Goal: Transaction & Acquisition: Purchase product/service

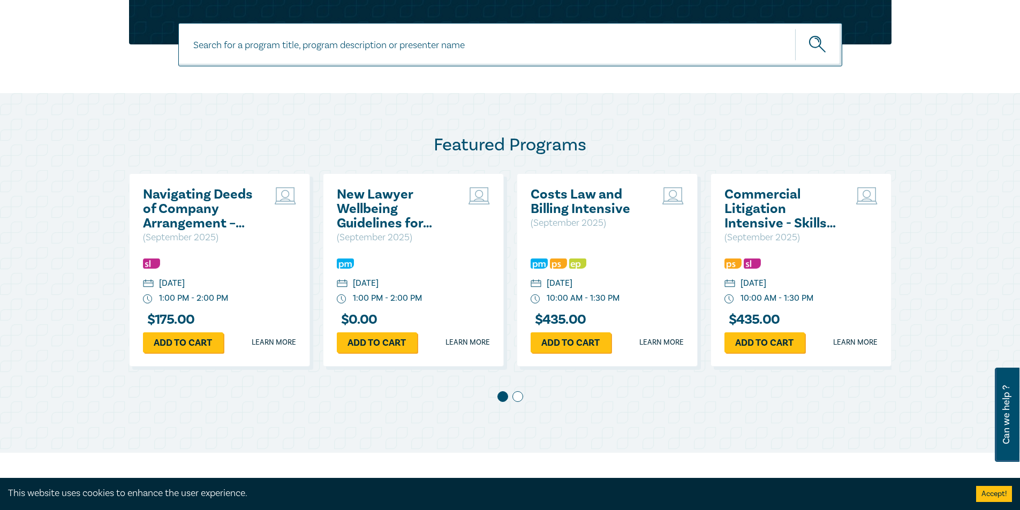
scroll to position [463, 0]
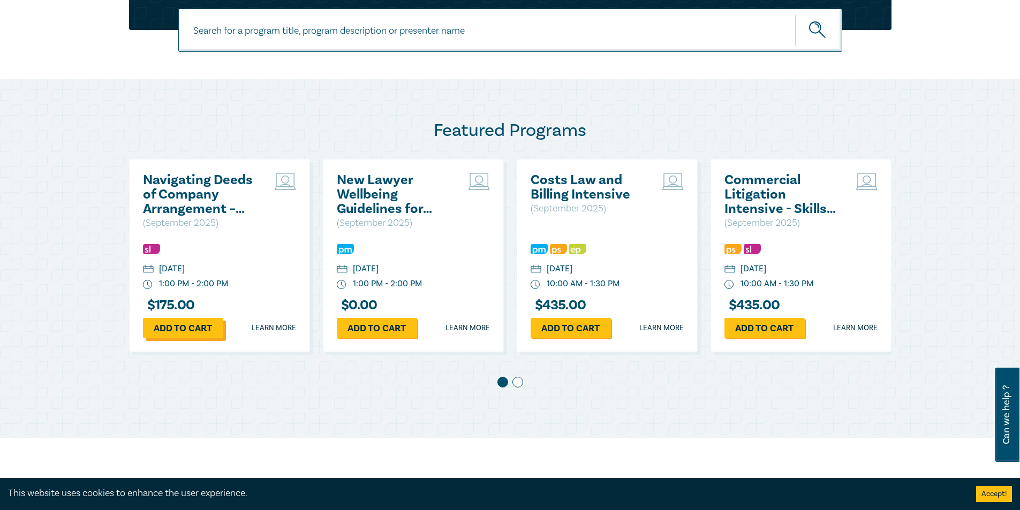
click at [193, 325] on link "Add to cart" at bounding box center [183, 328] width 80 height 20
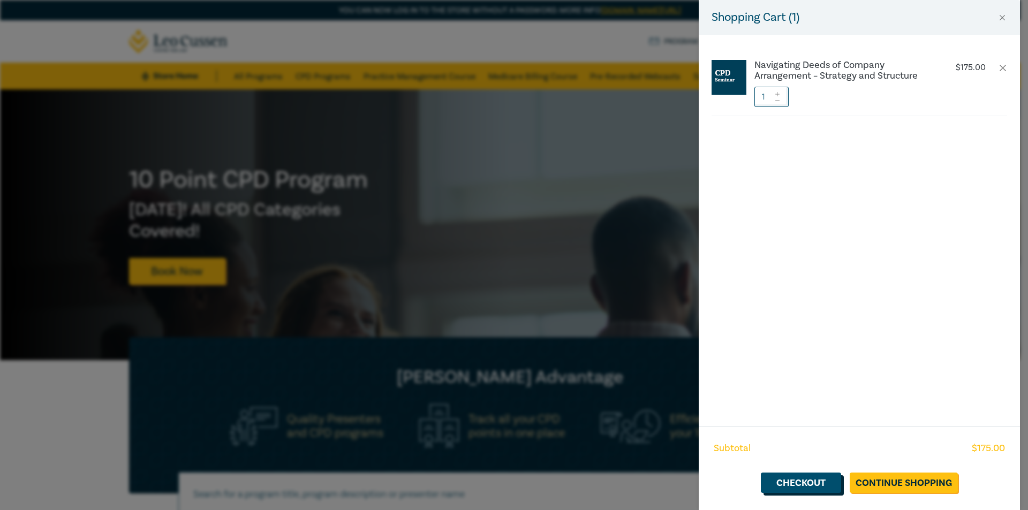
click at [800, 478] on link "Checkout" at bounding box center [801, 483] width 80 height 20
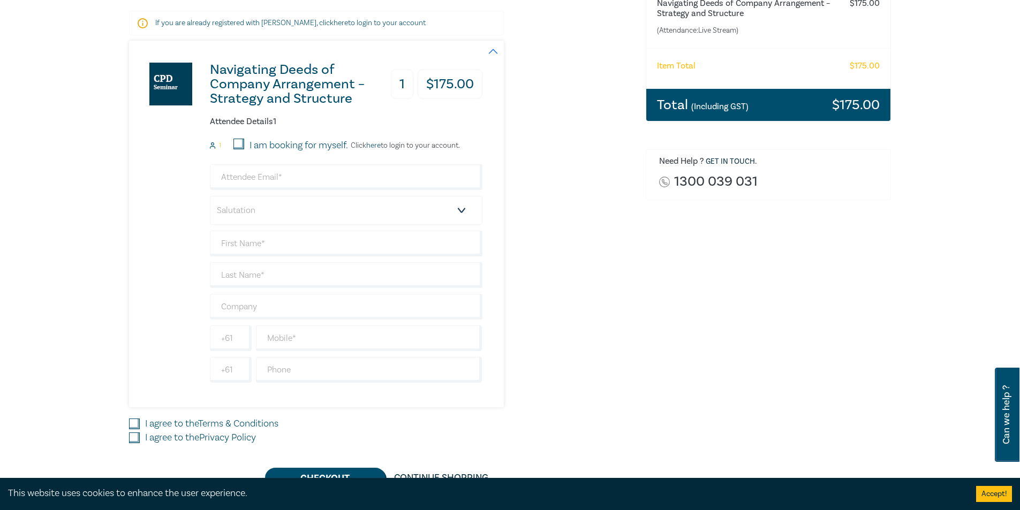
scroll to position [219, 0]
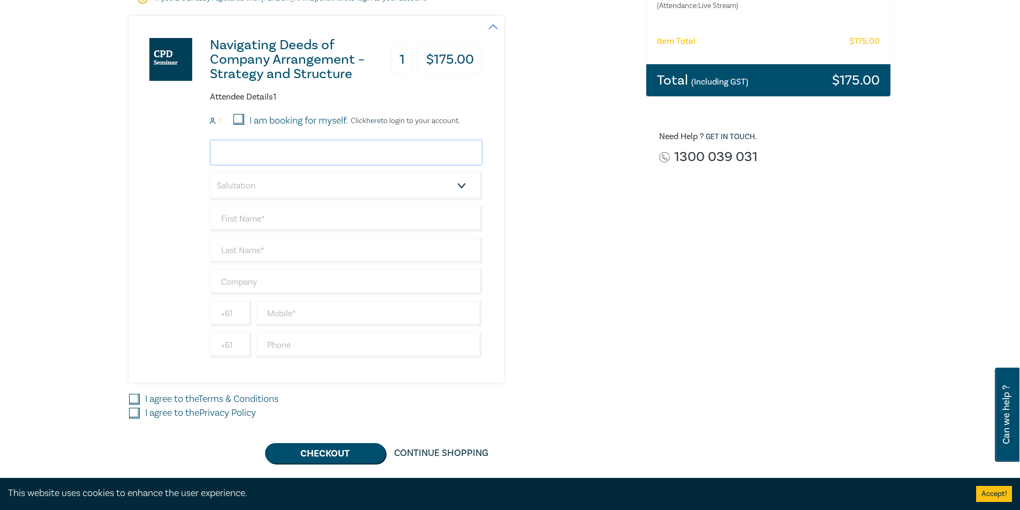
click at [355, 145] on input "email" at bounding box center [346, 153] width 272 height 26
type input "j"
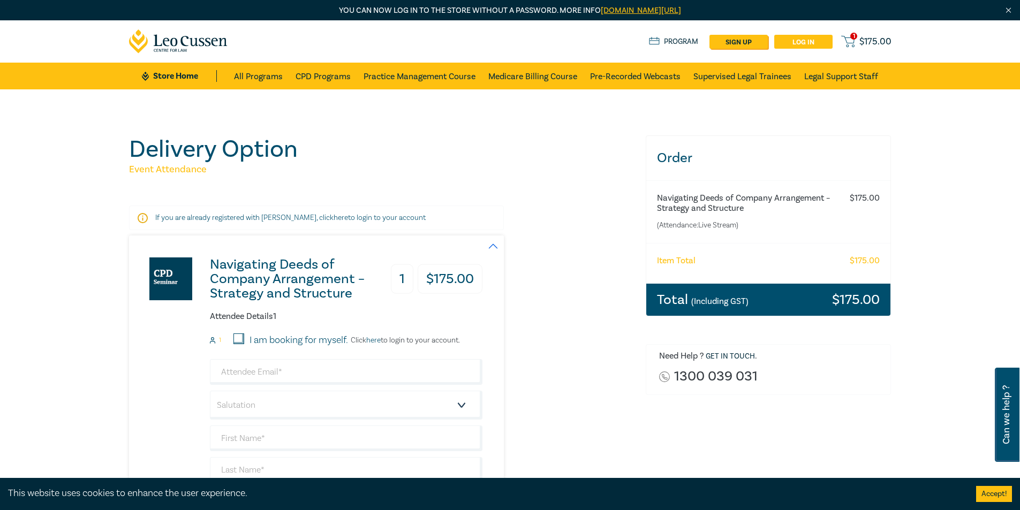
click at [813, 38] on link "Log in" at bounding box center [803, 42] width 58 height 14
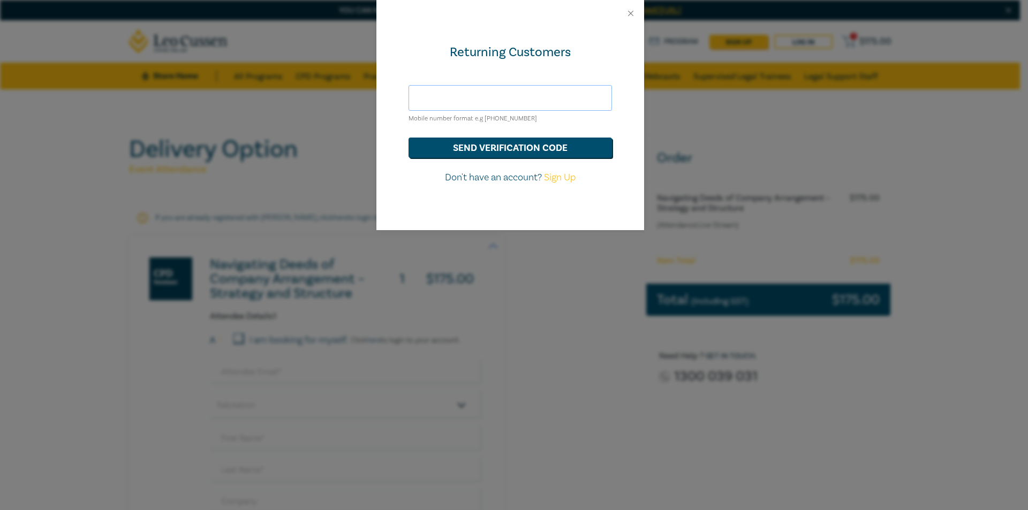
click at [497, 95] on input "text" at bounding box center [509, 98] width 203 height 26
click at [540, 153] on button "send verification code" at bounding box center [509, 148] width 203 height 20
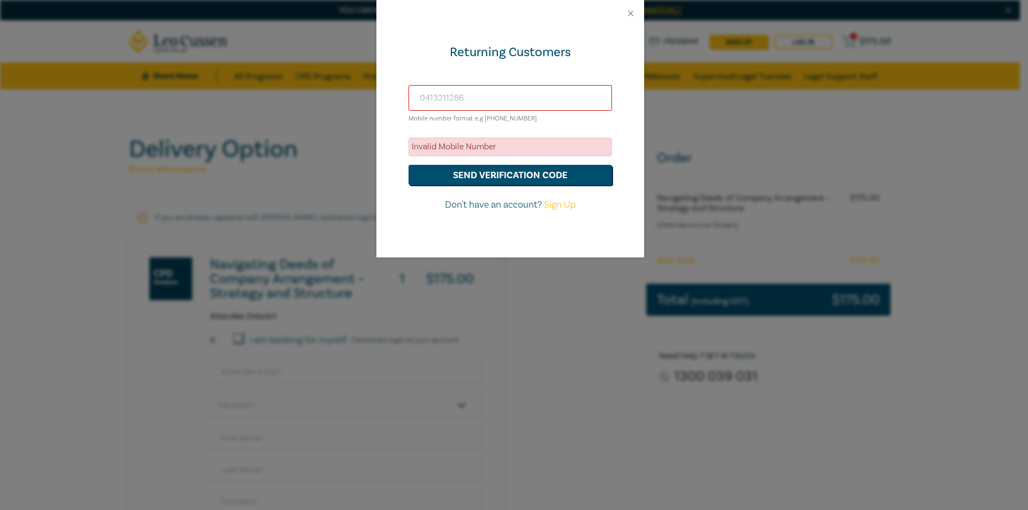
drag, startPoint x: 487, startPoint y: 95, endPoint x: 348, endPoint y: 81, distance: 139.4
click at [348, 81] on div "Returning Customers 0413211286 Mobile number format e.g +61 000000000 Invalid M…" at bounding box center [514, 255] width 1028 height 510
type input "[PHONE_NUMBER]"
click at [534, 174] on button "send verification code" at bounding box center [509, 175] width 203 height 20
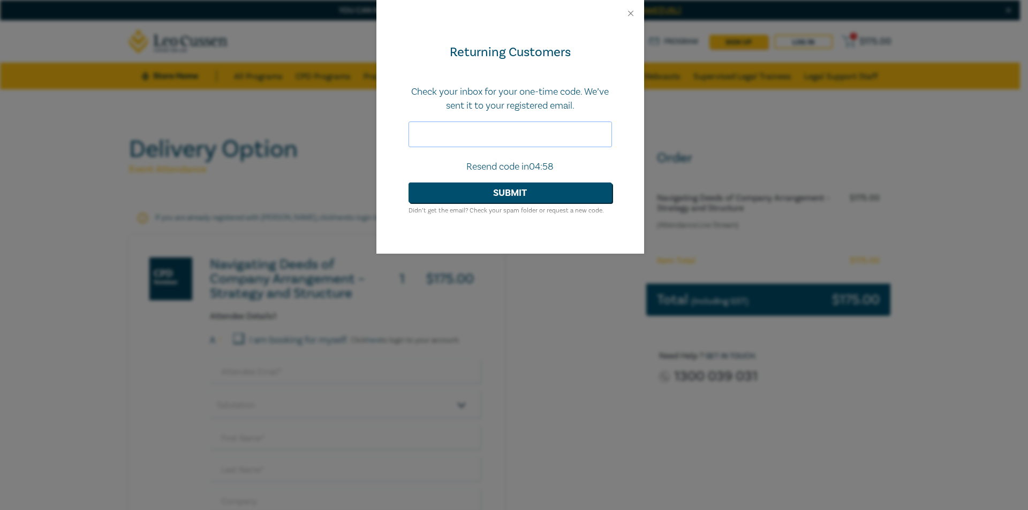
click at [526, 130] on input "text" at bounding box center [509, 134] width 203 height 26
drag, startPoint x: 523, startPoint y: 21, endPoint x: 609, endPoint y: 66, distance: 97.0
click at [567, 51] on div "Returning Customers Check your inbox for your one-time code. We’ve sent it to y…" at bounding box center [510, 127] width 268 height 254
click at [634, 13] on button "Close" at bounding box center [631, 14] width 10 height 10
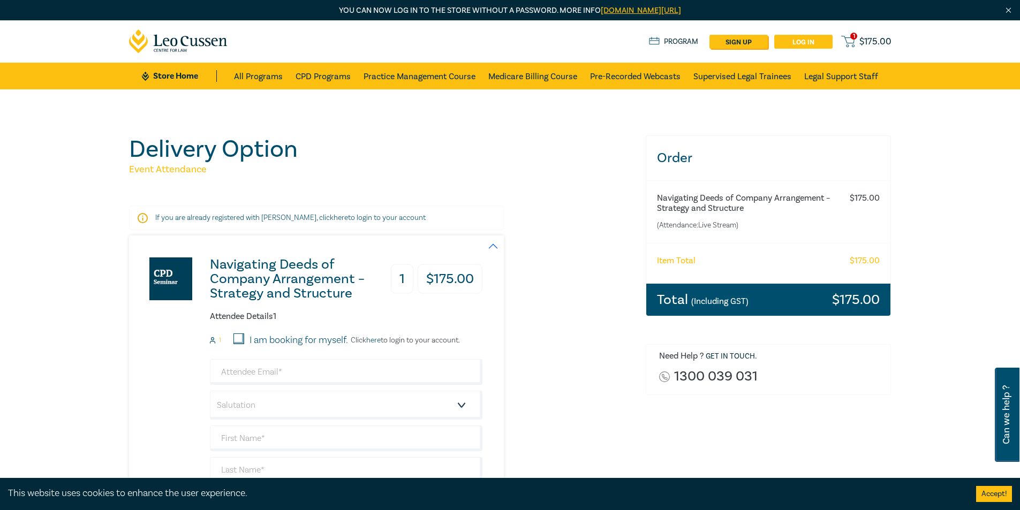
click at [797, 39] on link "Log in" at bounding box center [803, 42] width 58 height 14
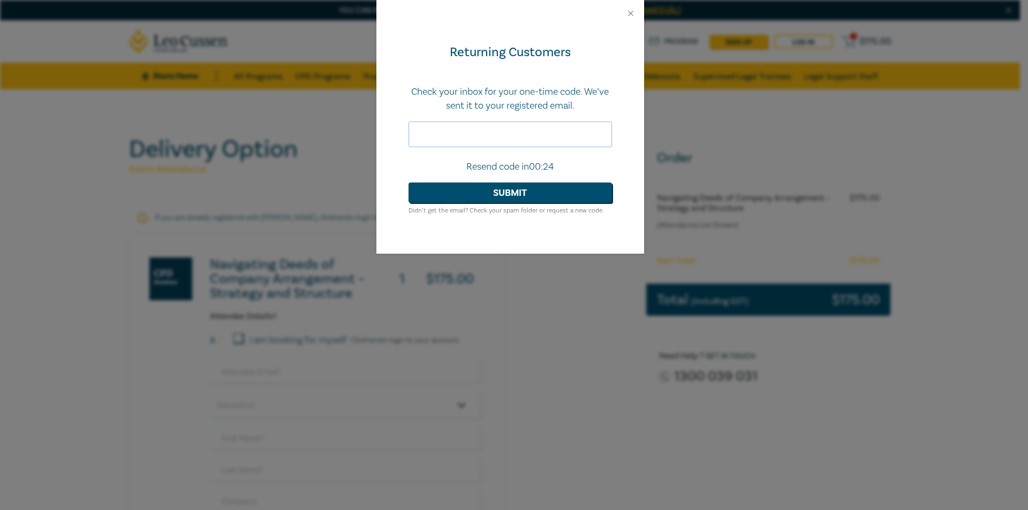
click at [515, 137] on input "text" at bounding box center [509, 134] width 203 height 26
type input "366003"
click at [519, 183] on button "Submit" at bounding box center [509, 193] width 203 height 20
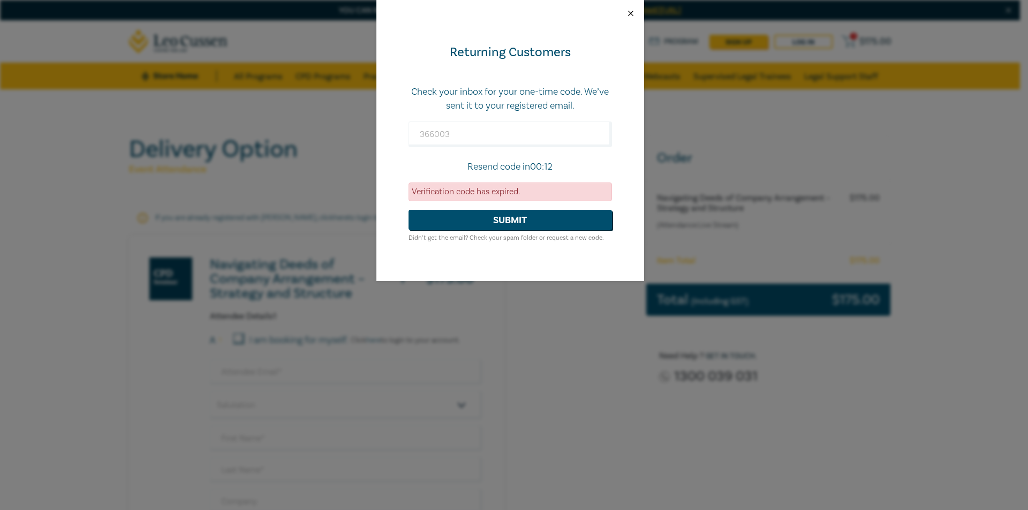
click at [632, 13] on button "Close" at bounding box center [631, 14] width 10 height 10
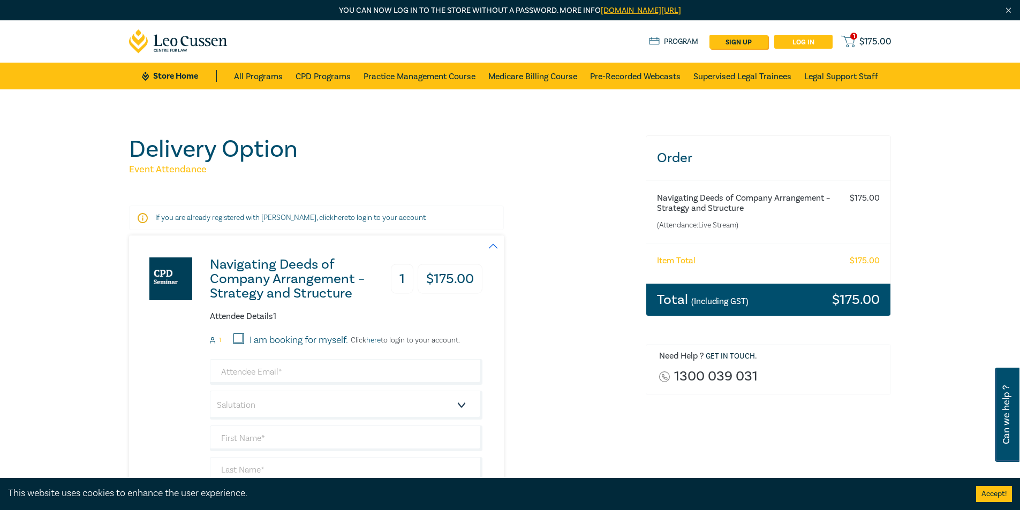
click at [810, 42] on link "Log in" at bounding box center [803, 42] width 58 height 14
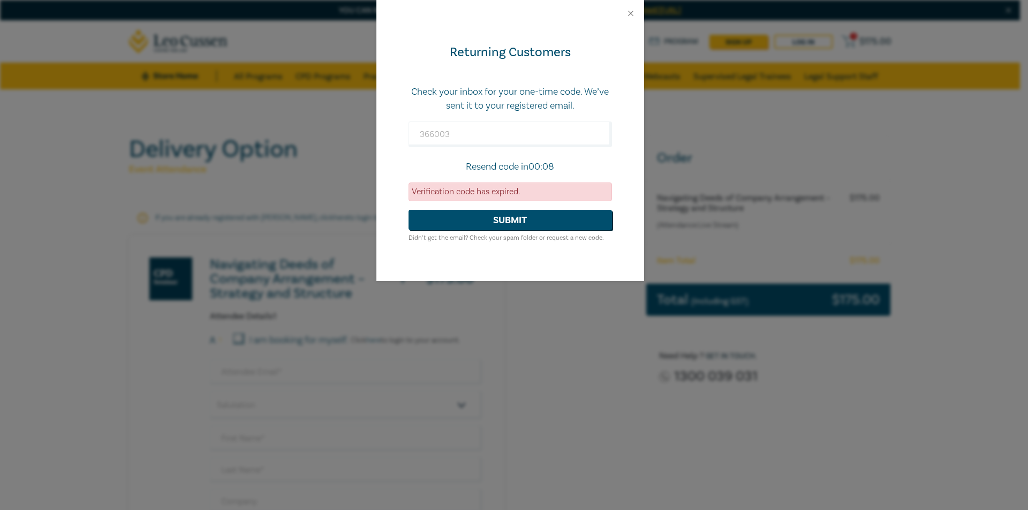
click at [524, 169] on p "Resend code in 00:08" at bounding box center [509, 167] width 203 height 14
click at [538, 138] on input "366003" at bounding box center [509, 134] width 203 height 26
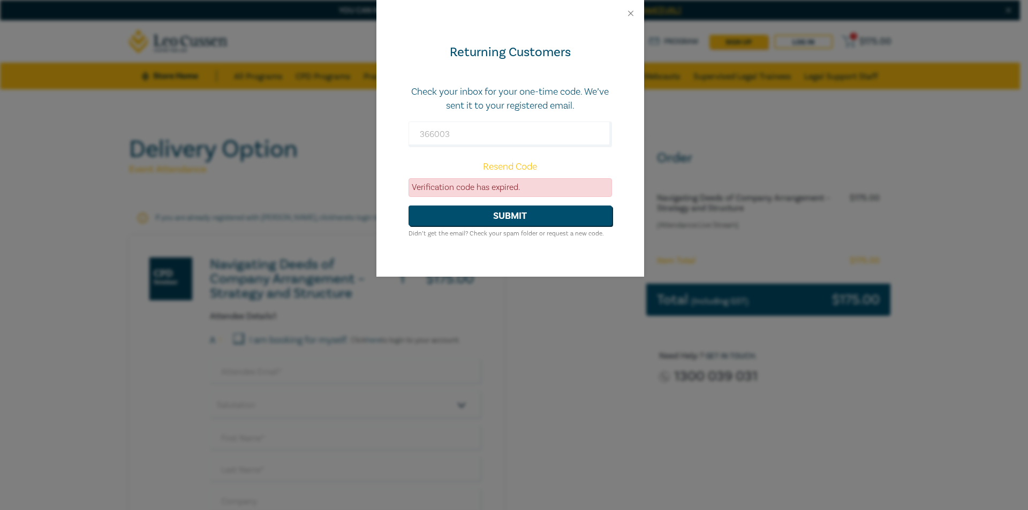
click at [515, 165] on link "Resend Code" at bounding box center [510, 167] width 54 height 12
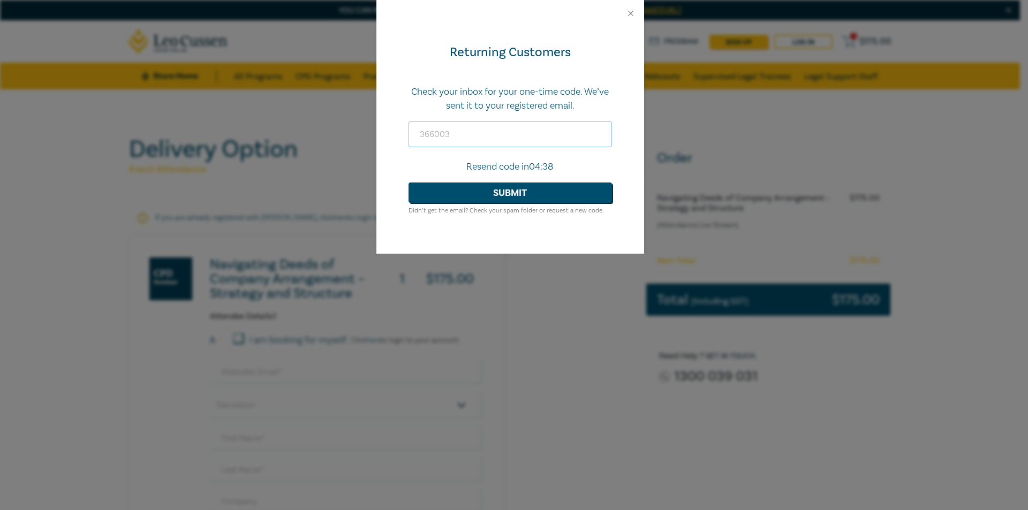
click at [483, 130] on input "366003" at bounding box center [509, 134] width 203 height 26
type input "3"
type input "446412"
click at [529, 187] on button "Submit" at bounding box center [509, 193] width 203 height 20
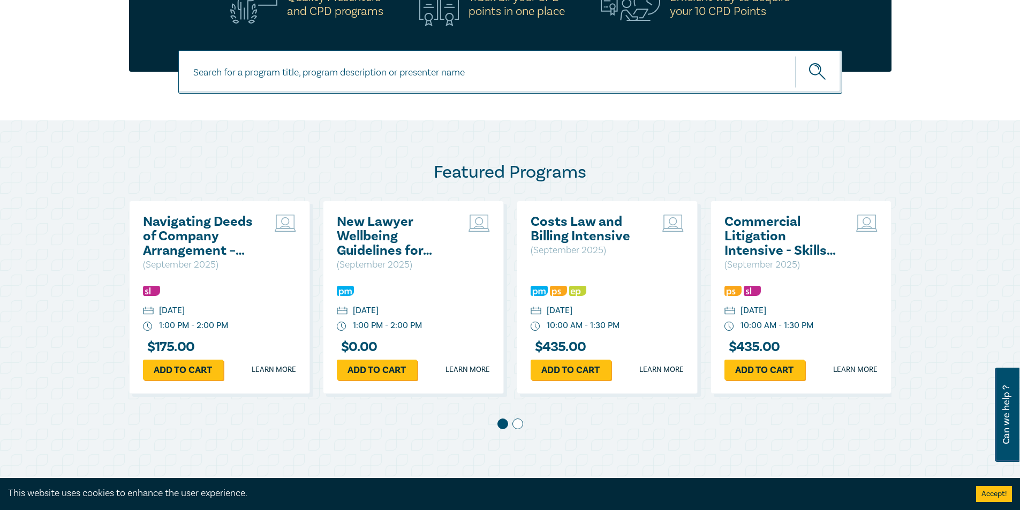
scroll to position [455, 0]
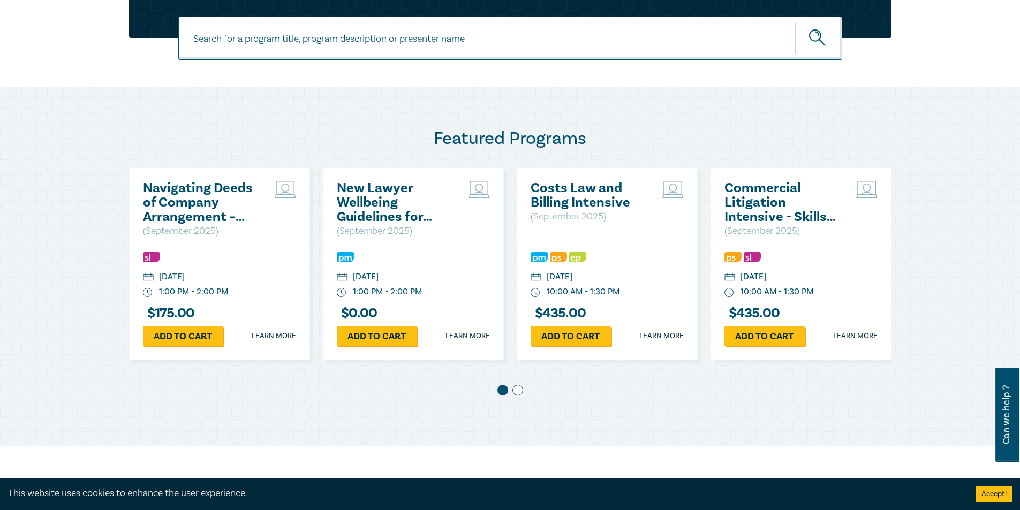
click at [191, 203] on h2 "Navigating Deeds of Company Arrangement – Strategy and Structure" at bounding box center [200, 202] width 115 height 43
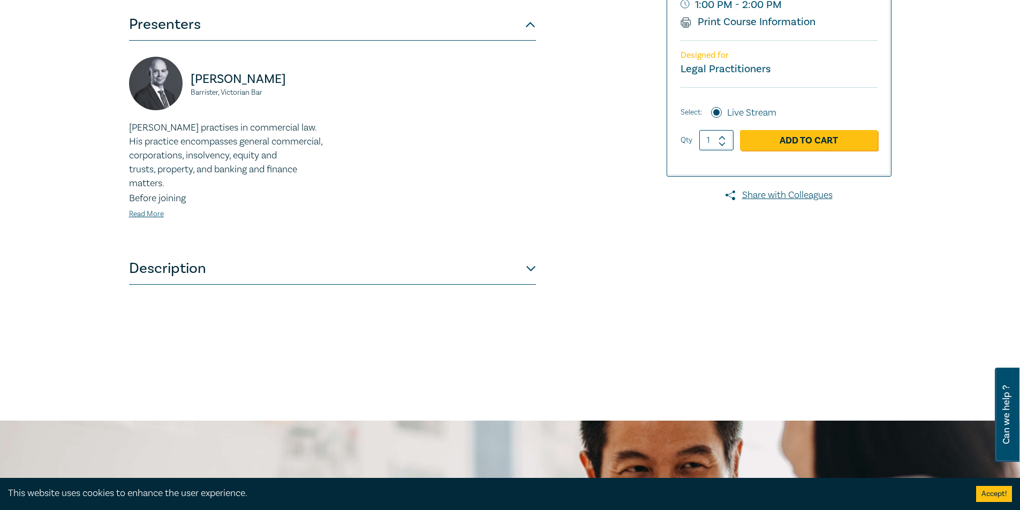
scroll to position [309, 0]
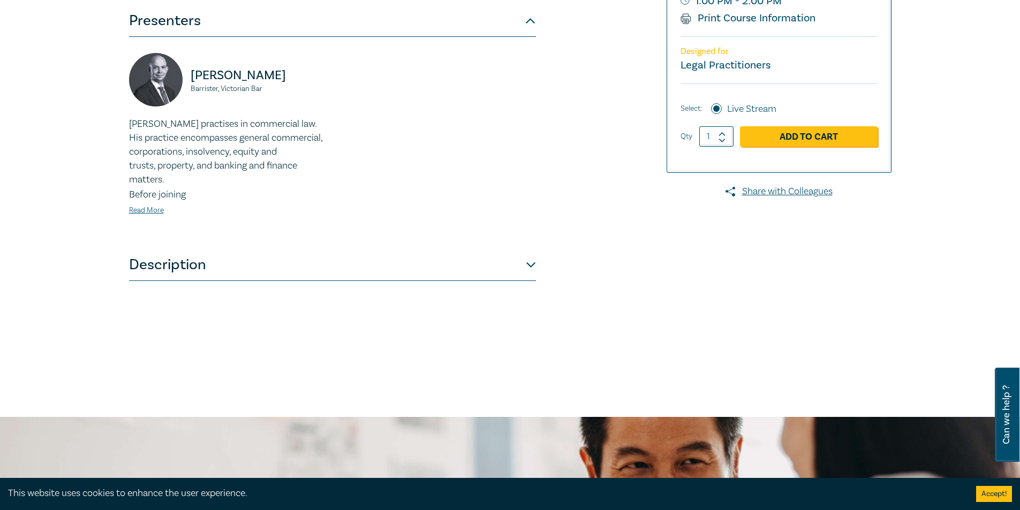
click at [520, 260] on button "Description" at bounding box center [332, 265] width 407 height 32
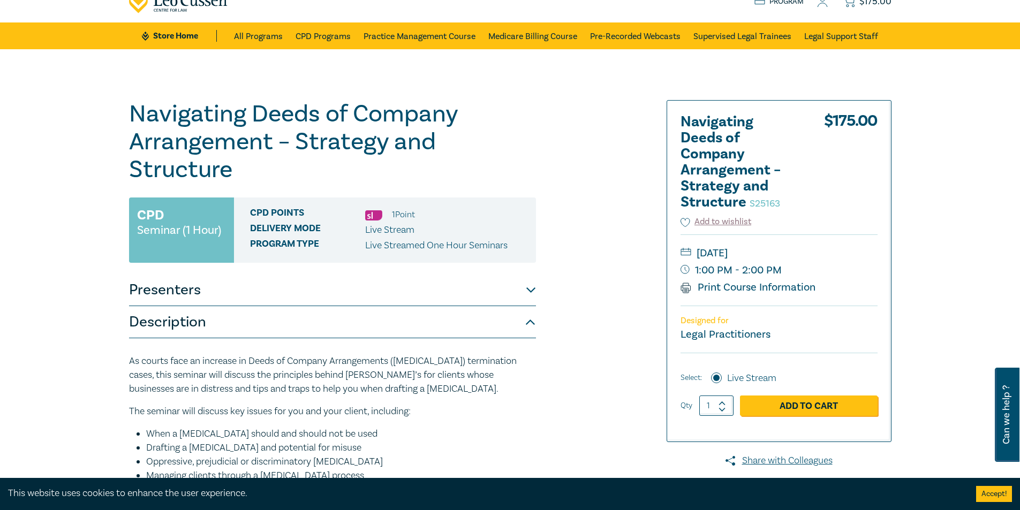
scroll to position [0, 0]
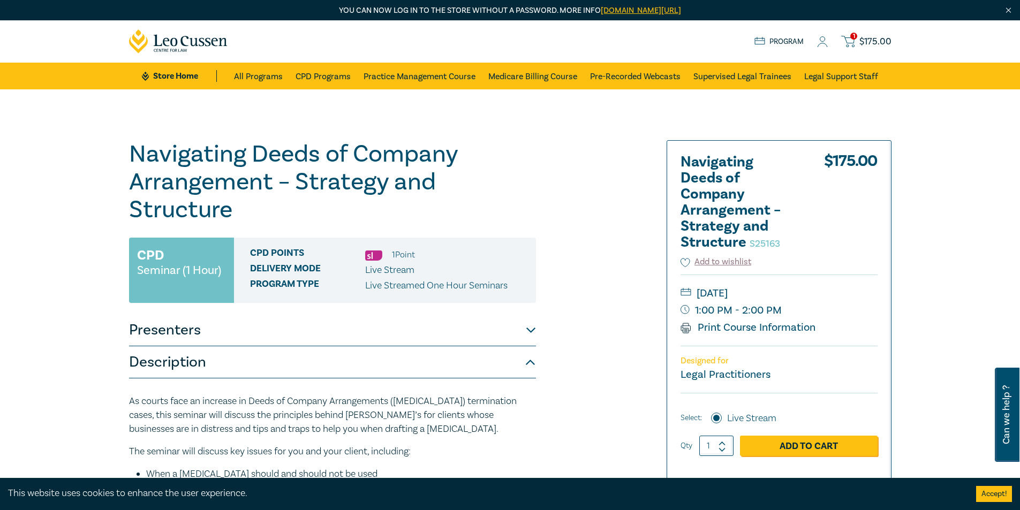
click at [885, 41] on span "$ 175.00" at bounding box center [875, 42] width 32 height 12
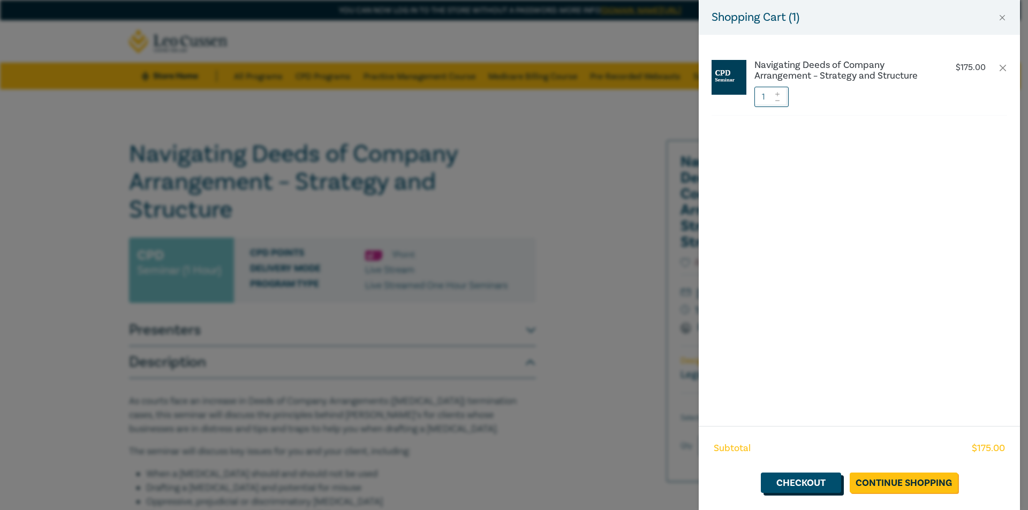
click at [808, 486] on link "Checkout" at bounding box center [801, 483] width 80 height 20
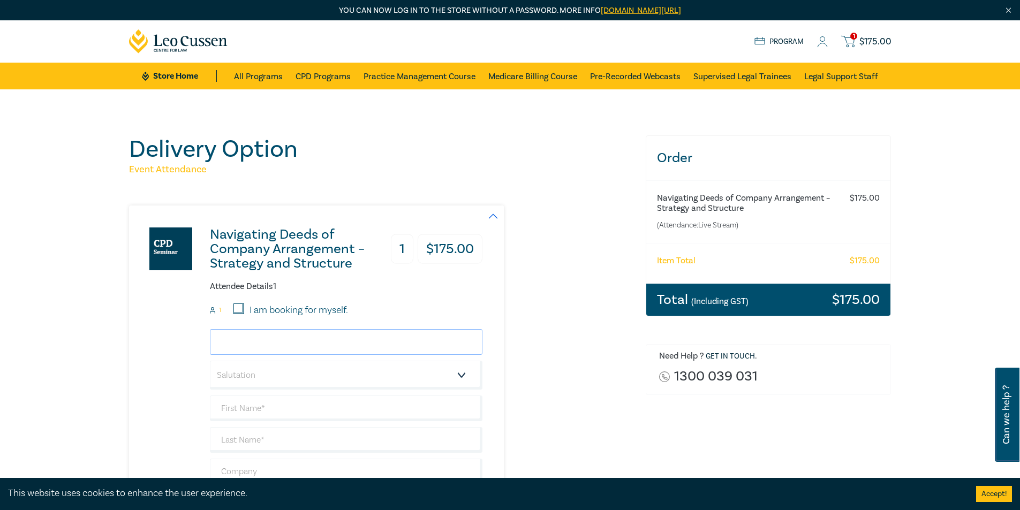
click at [348, 340] on input "email" at bounding box center [346, 342] width 272 height 26
type input "jchidiac@kcllaw.com.au"
click at [327, 377] on select "Salutation Mr. Mrs. Ms. Miss Dr. Prof. Other" at bounding box center [346, 375] width 272 height 29
select select "Mr."
click at [210, 361] on select "Salutation Mr. Mrs. Ms. Miss Dr. Prof. Other" at bounding box center [346, 375] width 272 height 29
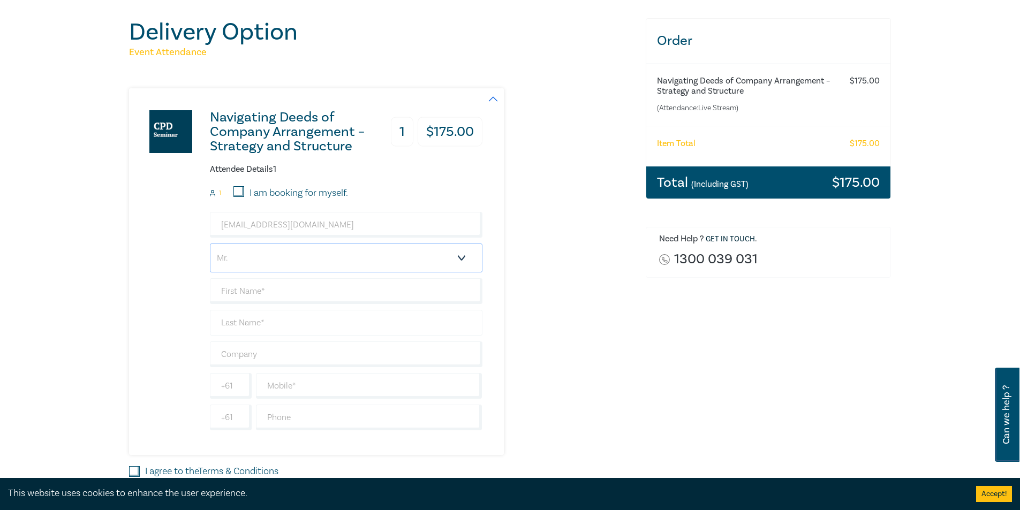
scroll to position [122, 0]
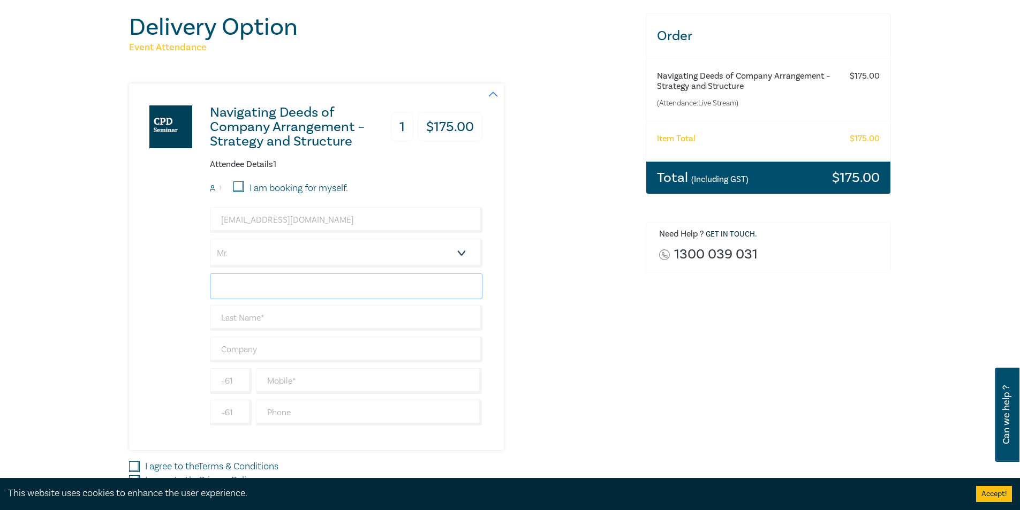
click at [302, 283] on input "text" at bounding box center [346, 286] width 272 height 26
type input "Joel"
type input "Chidiac"
type input "KCL Law"
type input "413211286"
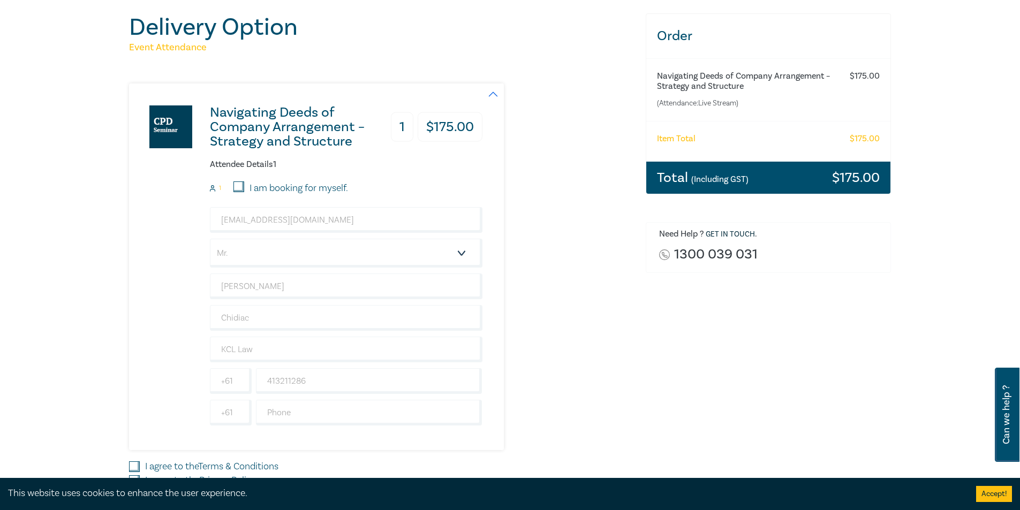
click at [113, 325] on div "Delivery Option Event Attendance Navigating Deeds of Company Arrangement – Stra…" at bounding box center [510, 272] width 1020 height 610
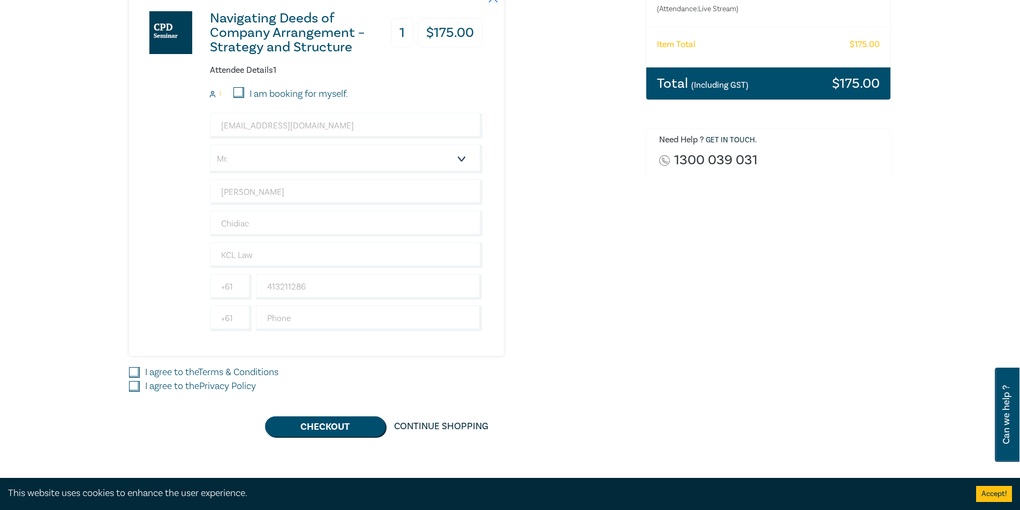
scroll to position [265, 0]
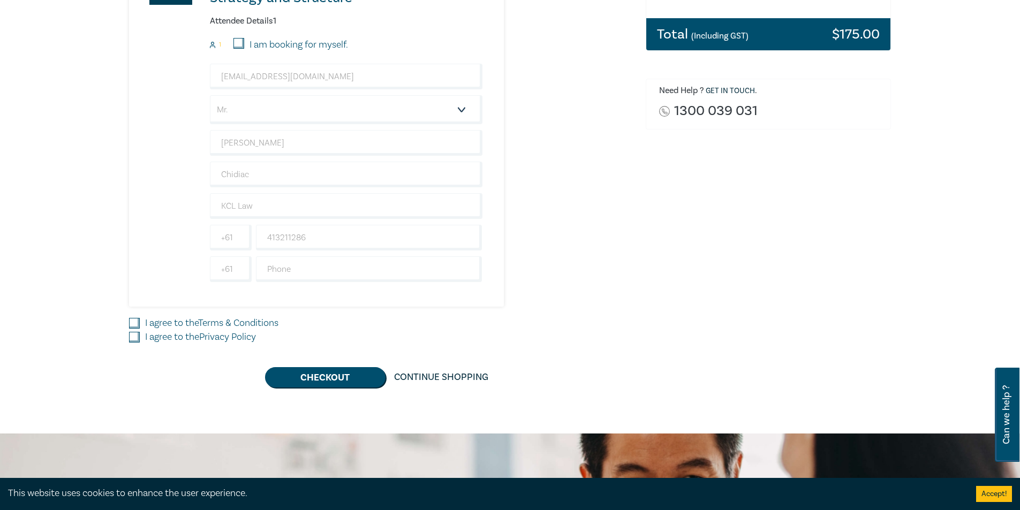
click at [138, 324] on input "I agree to the Terms & Conditions" at bounding box center [134, 323] width 11 height 11
checkbox input "true"
click at [138, 334] on input "I agree to the Privacy Policy" at bounding box center [134, 337] width 11 height 11
checkbox input "true"
click at [339, 376] on button "Checkout" at bounding box center [325, 377] width 120 height 20
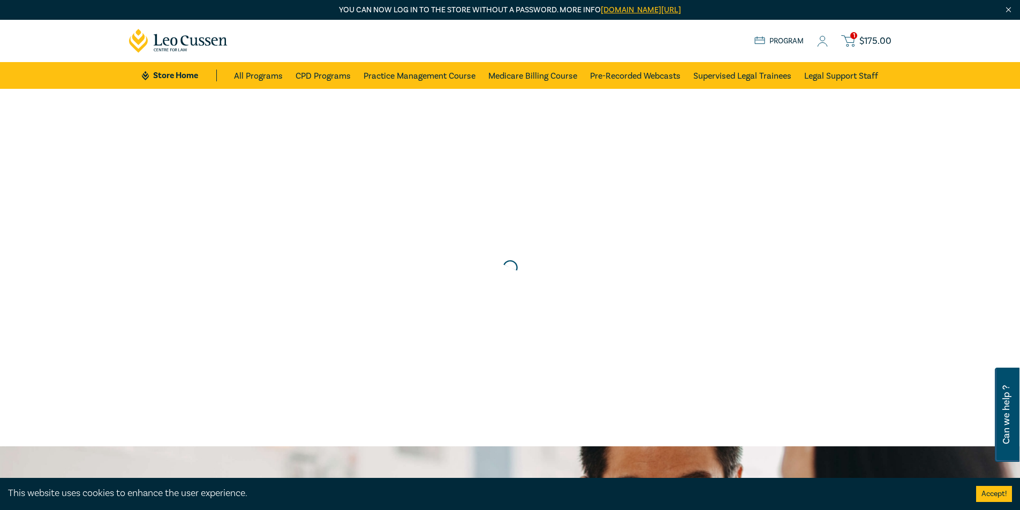
scroll to position [0, 0]
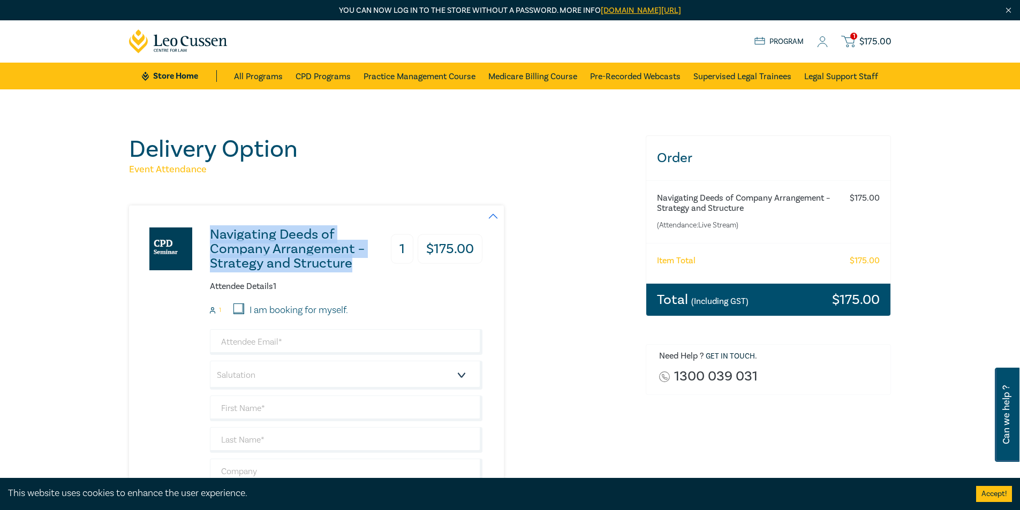
drag, startPoint x: 350, startPoint y: 264, endPoint x: 196, endPoint y: 239, distance: 156.3
click at [196, 239] on div "Navigating Deeds of Company Arrangement – Strategy and Structure 1 $ 175.00 Att…" at bounding box center [305, 389] width 353 height 367
copy h3 "Navigating Deeds of Company Arrangement – Strategy and Structure"
click at [248, 249] on h3 "Navigating Deeds of Company Arrangement – Strategy and Structure" at bounding box center [298, 248] width 176 height 43
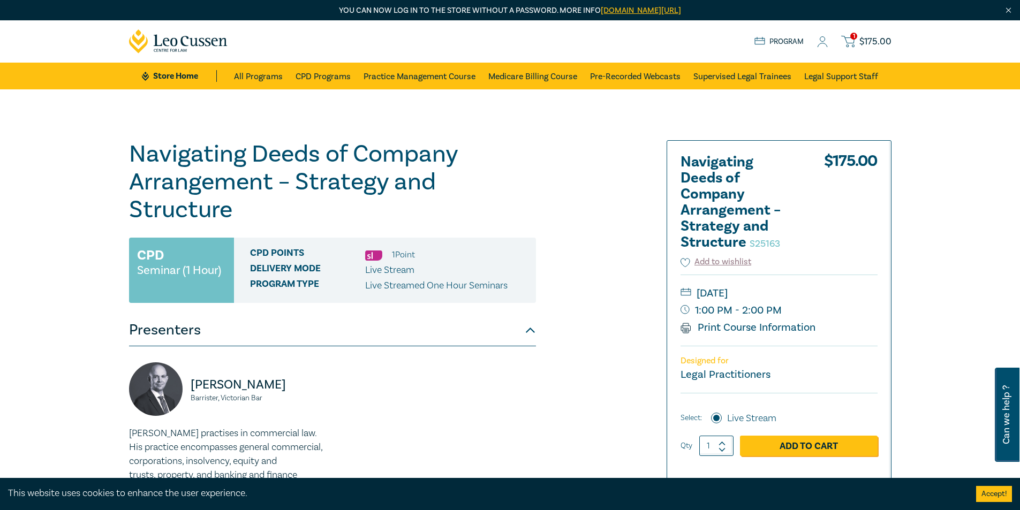
click at [862, 36] on span "$ 175.00" at bounding box center [875, 42] width 32 height 12
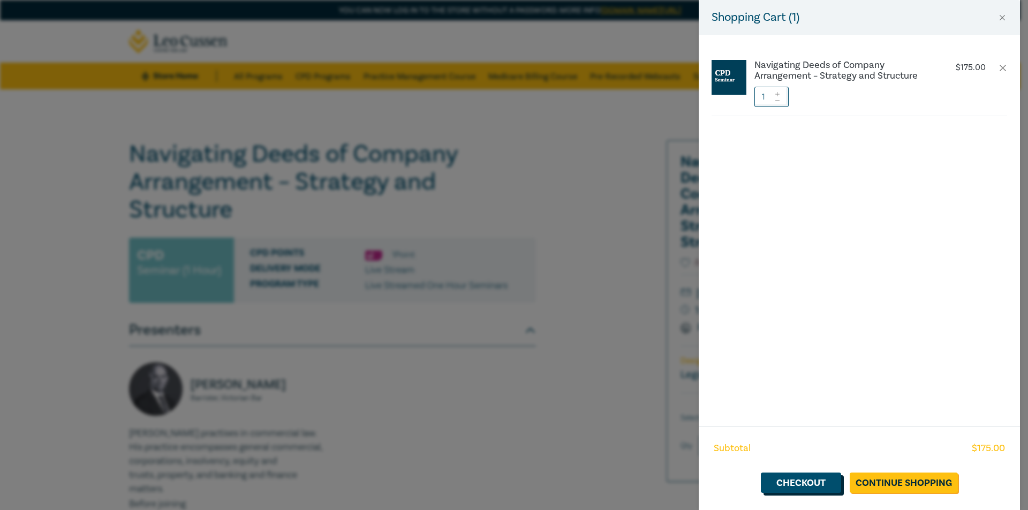
click at [812, 480] on link "Checkout" at bounding box center [801, 483] width 80 height 20
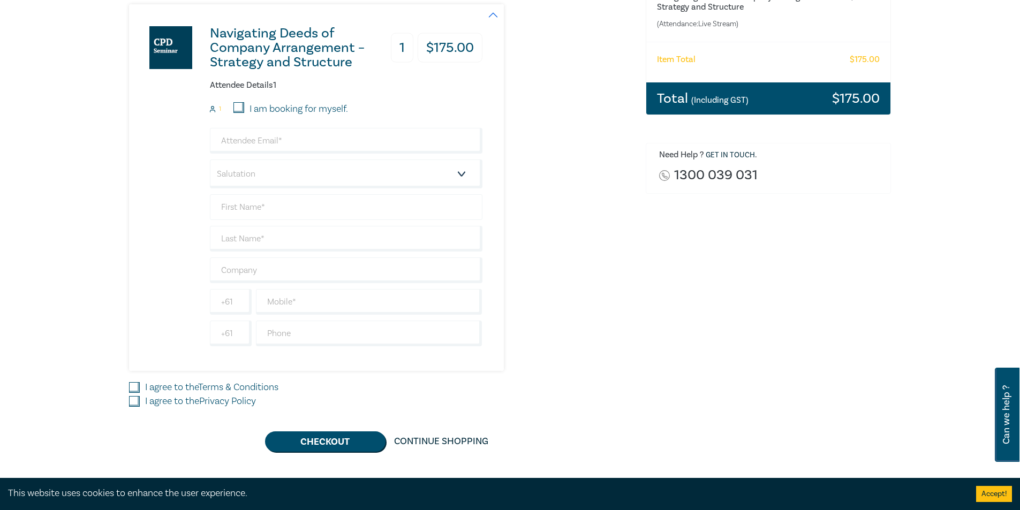
scroll to position [210, 0]
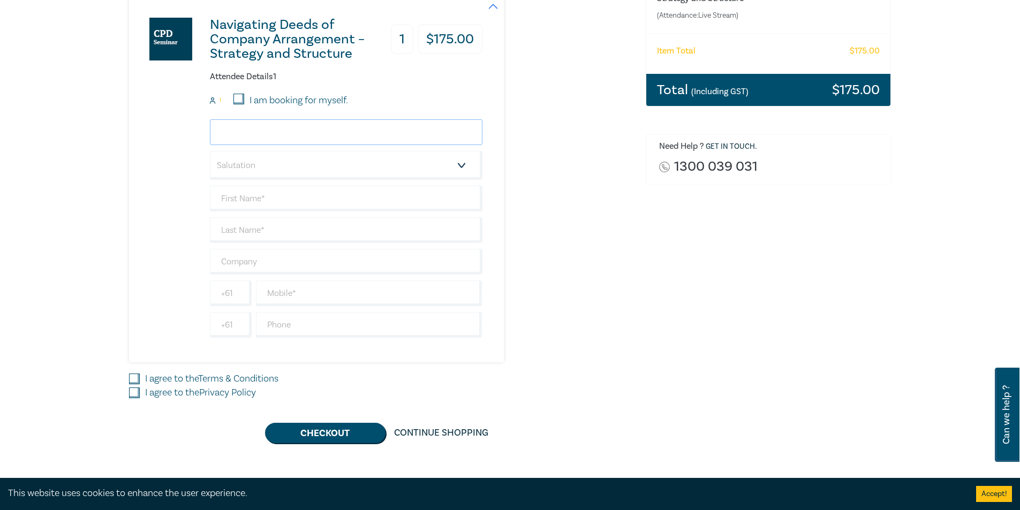
click at [376, 131] on input "email" at bounding box center [346, 132] width 272 height 26
type input "jchidiac@kcllaw.com.au"
select select "Mr."
type input "Joel"
type input "Chidiac"
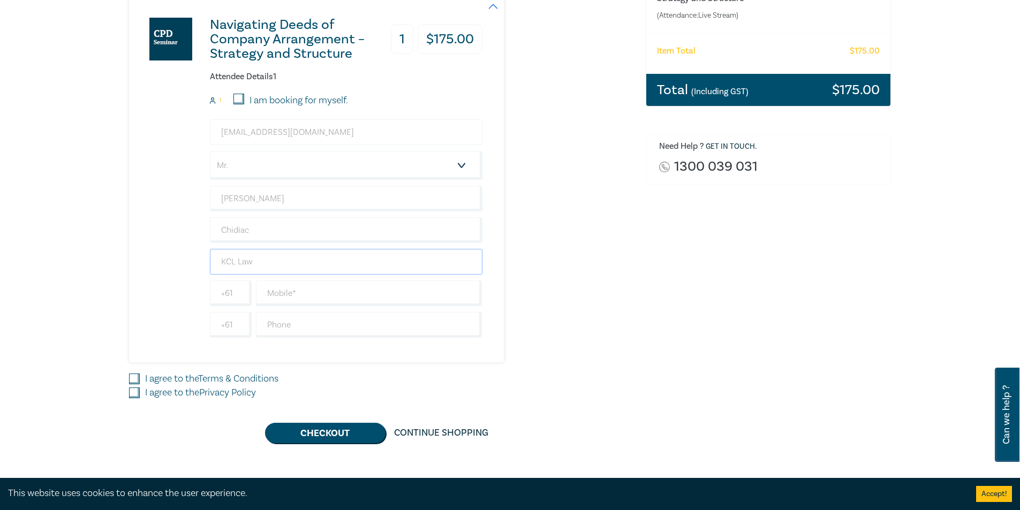
type input "KCL Law"
type input "413211286"
click at [578, 237] on div "Navigating Deeds of Company Arrangement – Strategy and Structure 1 $ 175.00 Att…" at bounding box center [381, 179] width 504 height 367
click at [195, 374] on label "I agree to the Terms & Conditions" at bounding box center [211, 379] width 133 height 14
click at [140, 374] on input "I agree to the Terms & Conditions" at bounding box center [134, 379] width 11 height 11
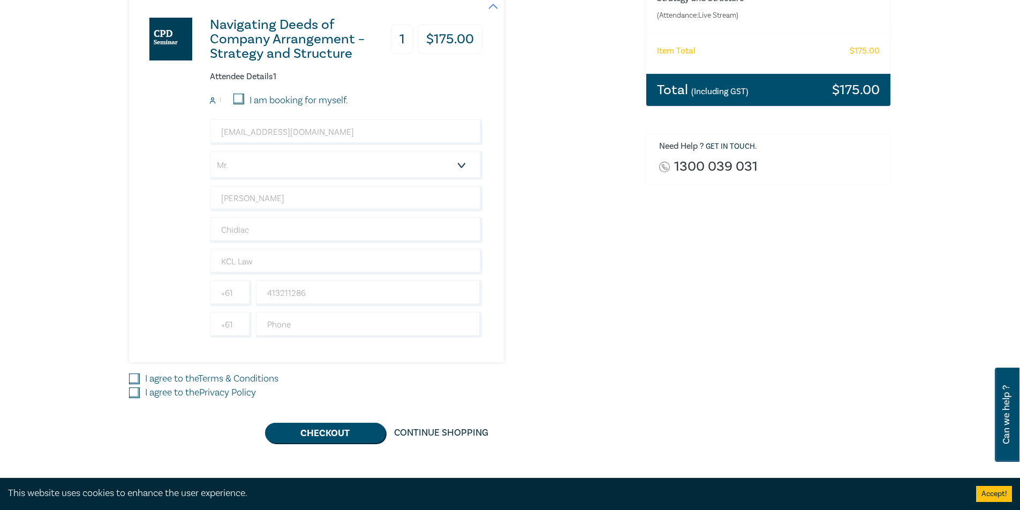
checkbox input "true"
click at [181, 389] on label "I agree to the Privacy Policy" at bounding box center [200, 393] width 111 height 14
click at [140, 389] on input "I agree to the Privacy Policy" at bounding box center [134, 392] width 11 height 11
checkbox input "true"
click at [317, 425] on button "Checkout" at bounding box center [325, 433] width 120 height 20
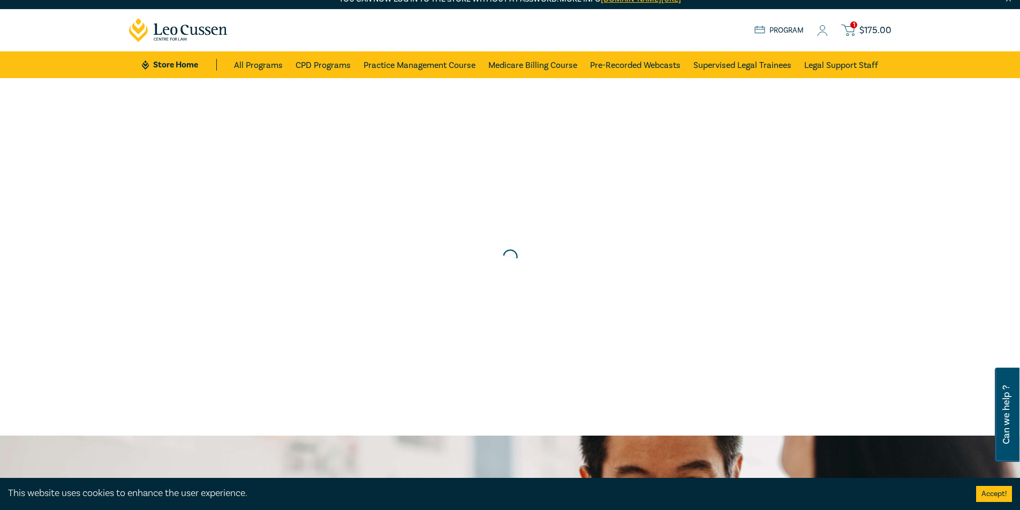
scroll to position [0, 0]
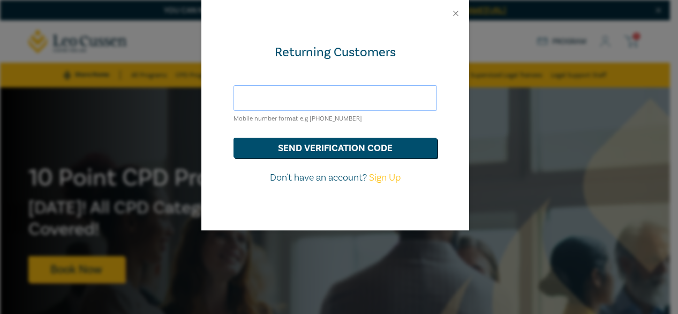
click at [340, 98] on input "text" at bounding box center [334, 98] width 203 height 26
type input "4"
type input "[PHONE_NUMBER]"
click at [320, 161] on form "[PHONE_NUMBER] Mobile number format e.g [PHONE_NUMBER] send verification code D…" at bounding box center [334, 135] width 203 height 100
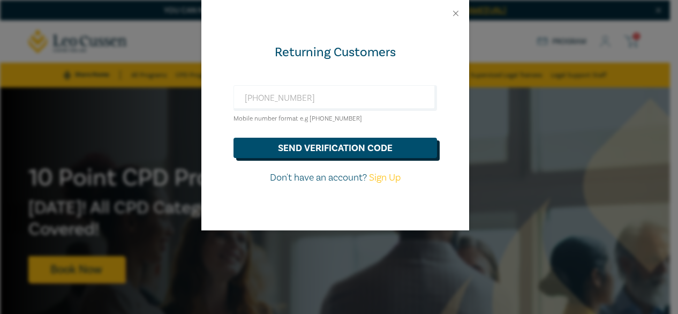
click at [325, 155] on button "send verification code" at bounding box center [334, 148] width 203 height 20
